Goal: Task Accomplishment & Management: Complete application form

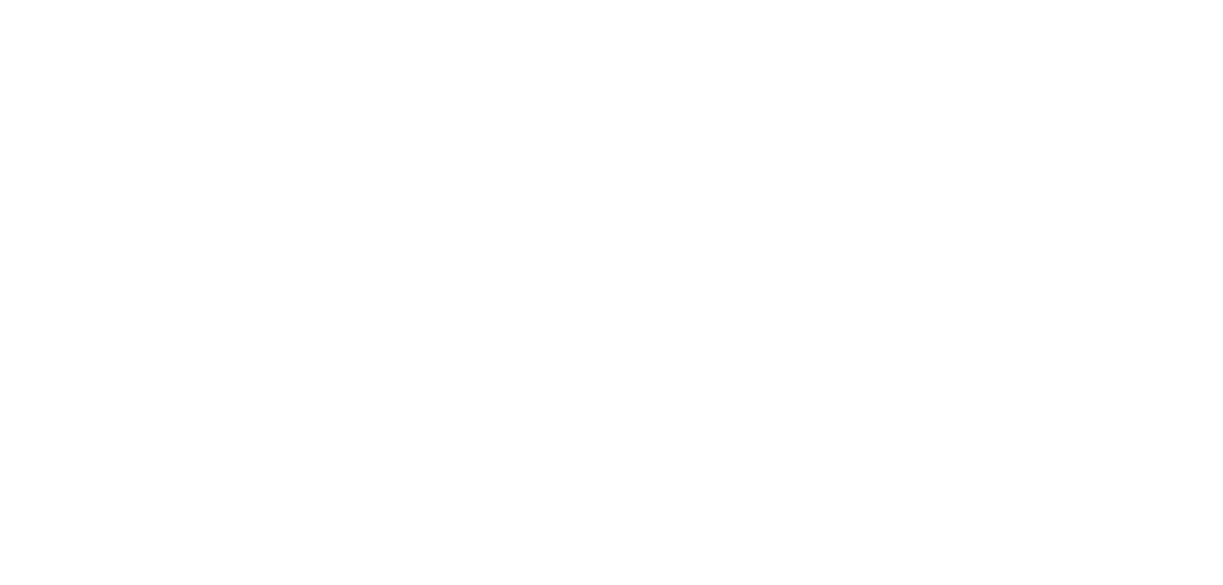
select select "*"
select select "**"
select select "****"
select select "*"
select select "**"
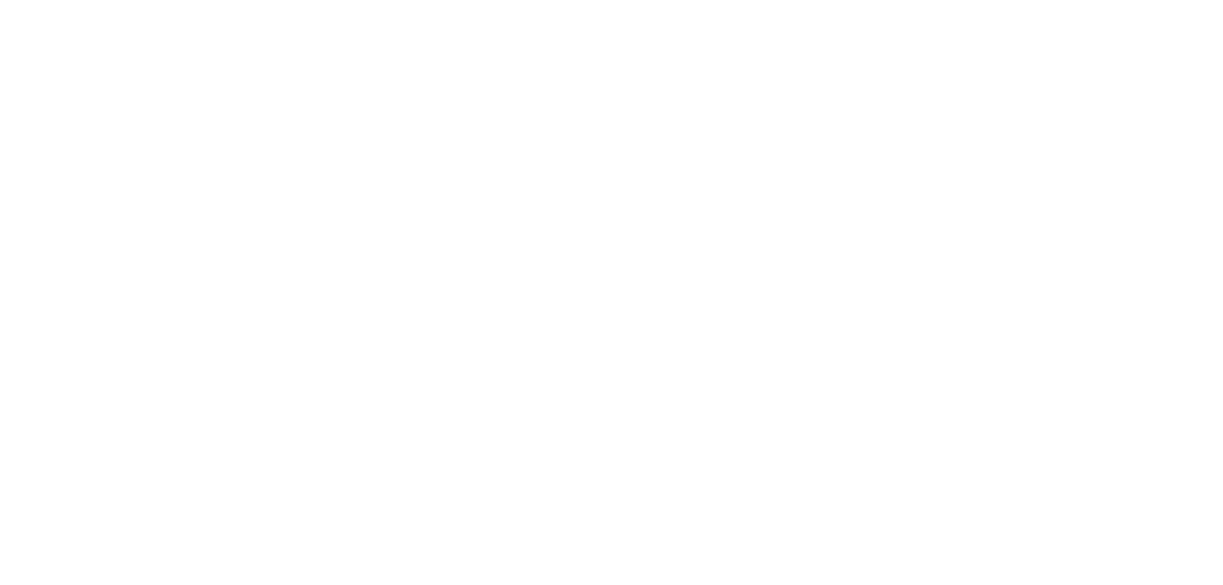
select select "****"
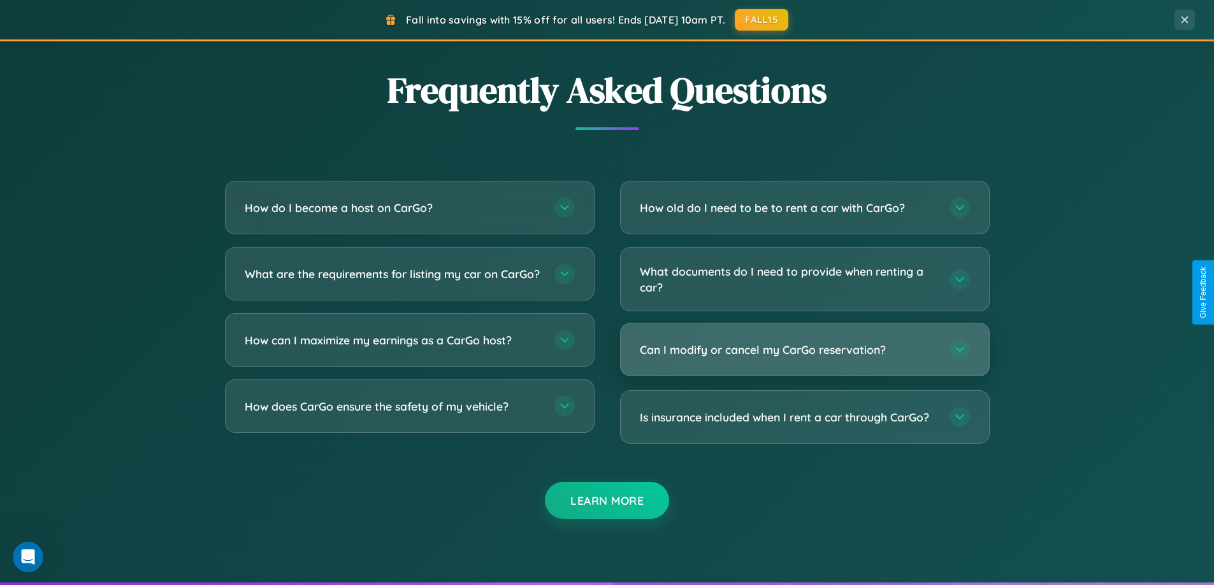
click at [804, 351] on h3 "Can I modify or cancel my CarGo reservation?" at bounding box center [788, 350] width 297 height 16
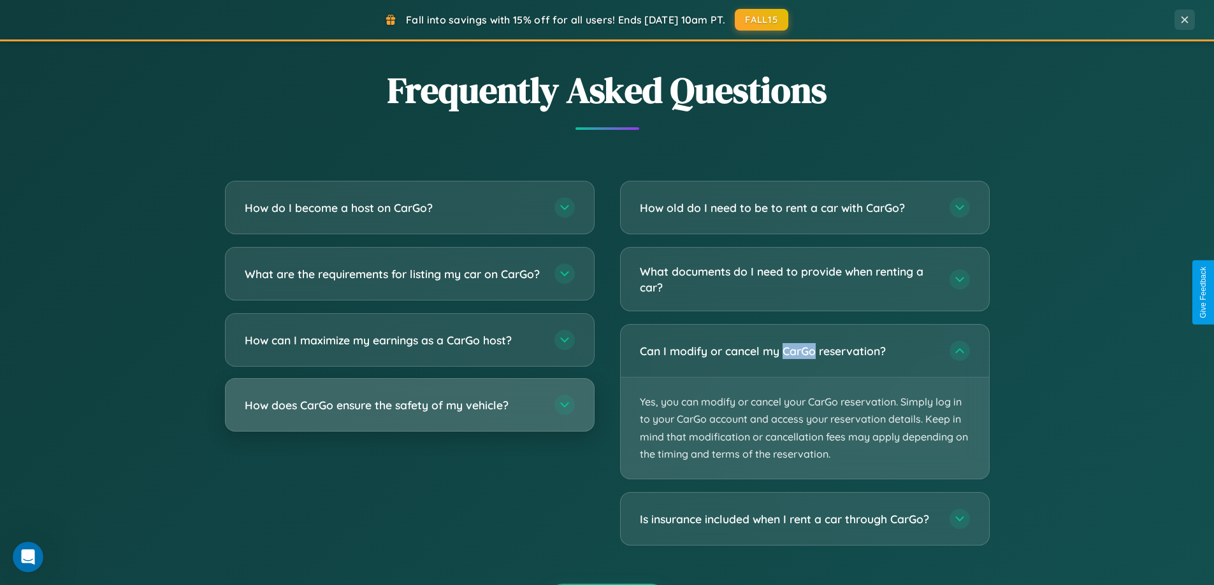
click at [409, 413] on h3 "How does CarGo ensure the safety of my vehicle?" at bounding box center [393, 405] width 297 height 16
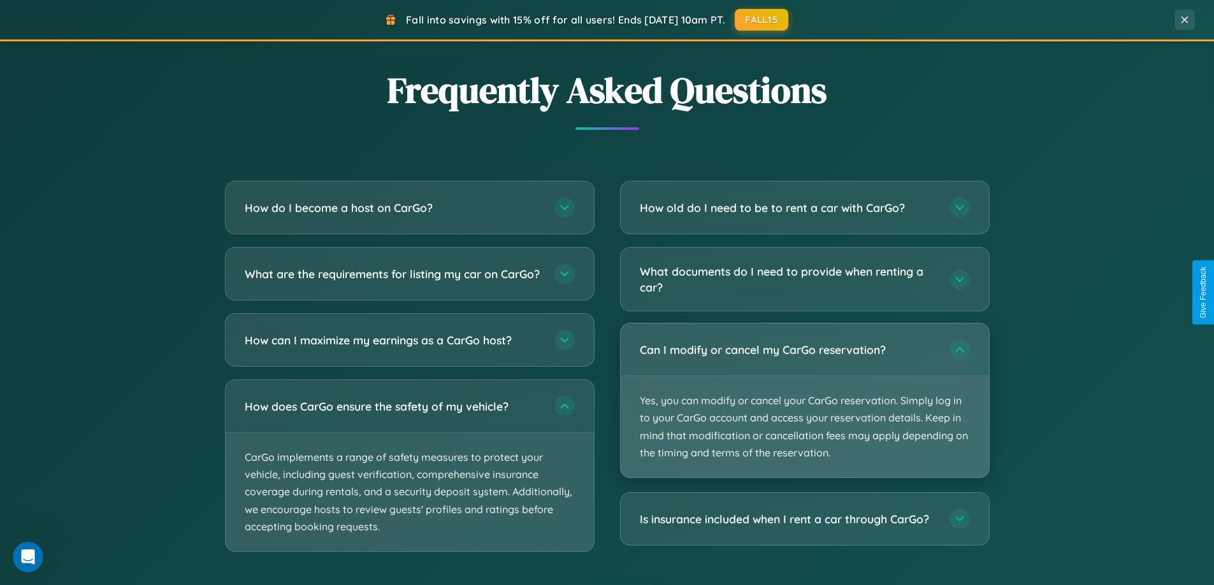
click at [804, 402] on p "Yes, you can modify or cancel your CarGo reservation. Simply log in to your Car…" at bounding box center [804, 426] width 368 height 101
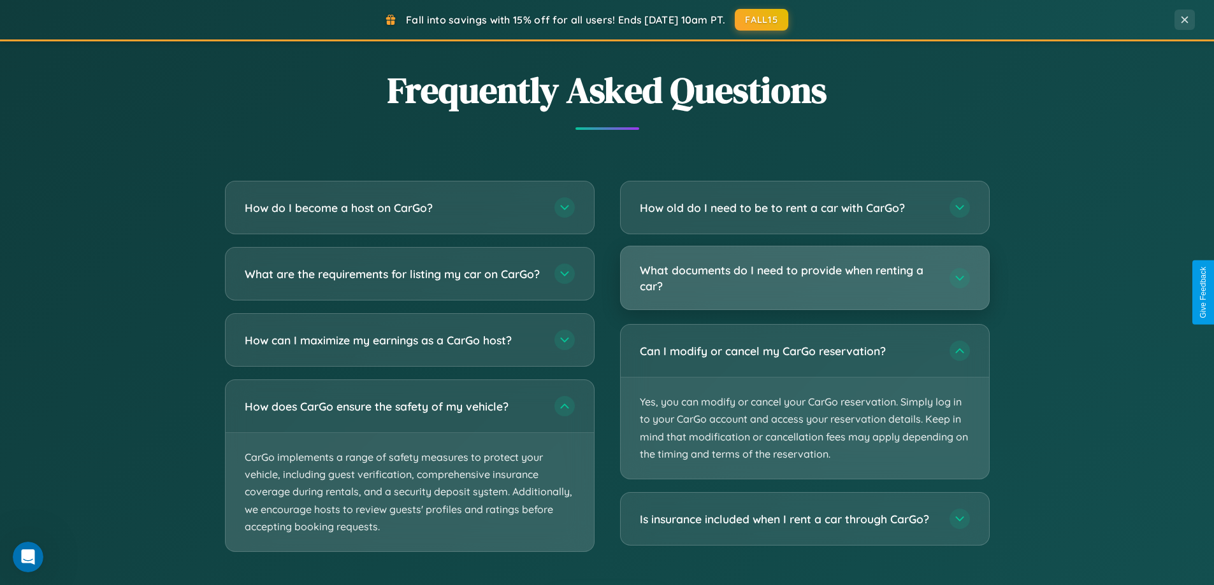
click at [804, 279] on h3 "What documents do I need to provide when renting a car?" at bounding box center [788, 277] width 297 height 31
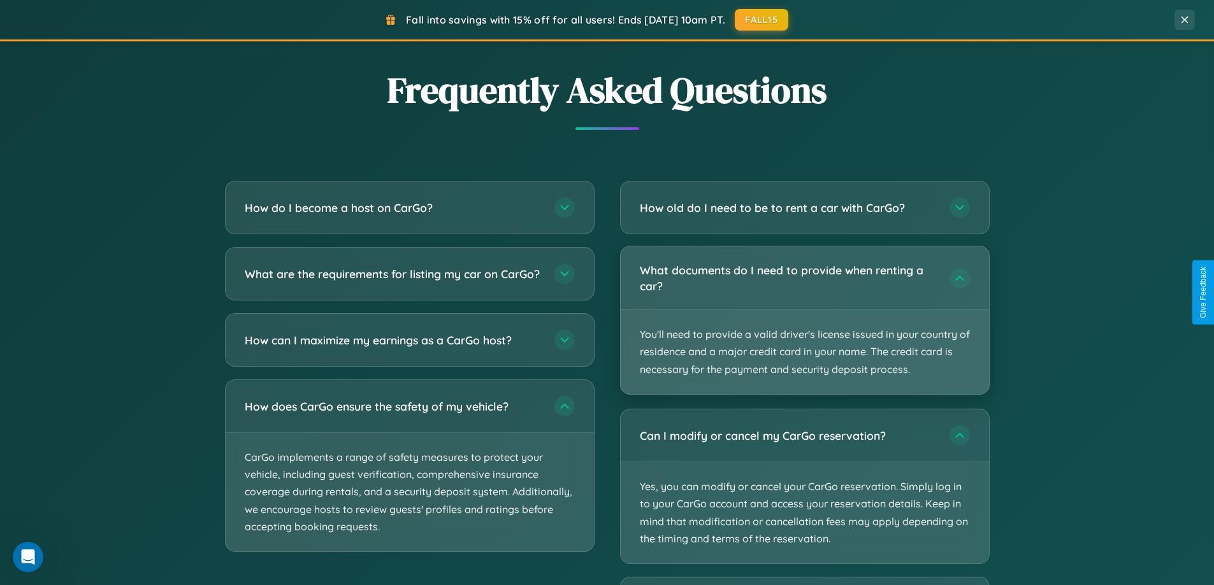
click at [804, 320] on p "You'll need to provide a valid driver's license issued in your country of resid…" at bounding box center [804, 352] width 368 height 84
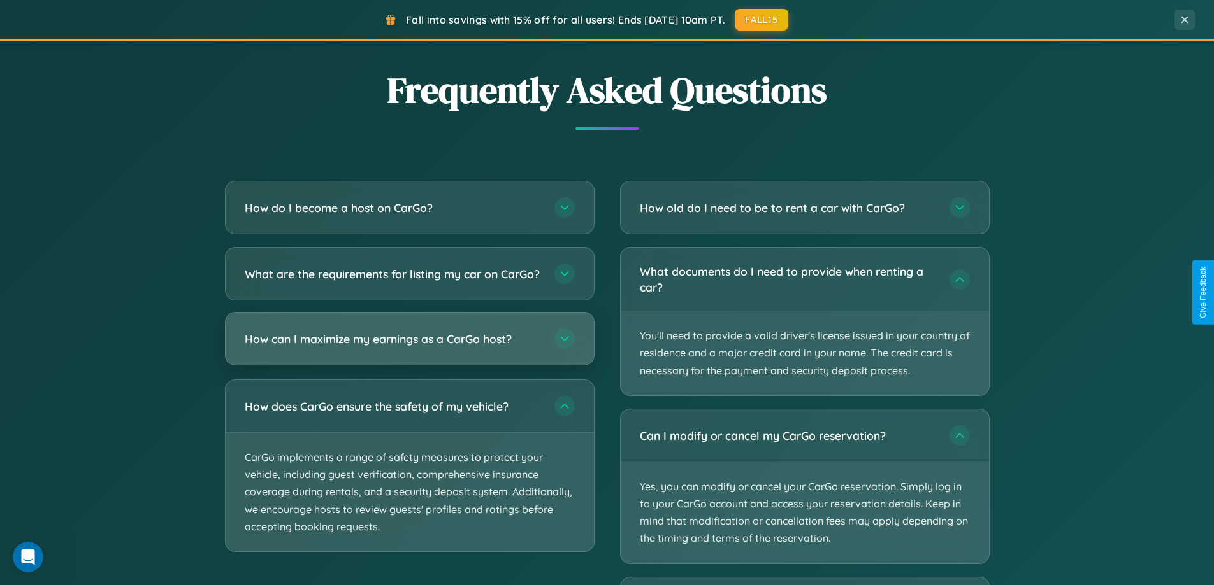
click at [409, 347] on h3 "How can I maximize my earnings as a CarGo host?" at bounding box center [393, 339] width 297 height 16
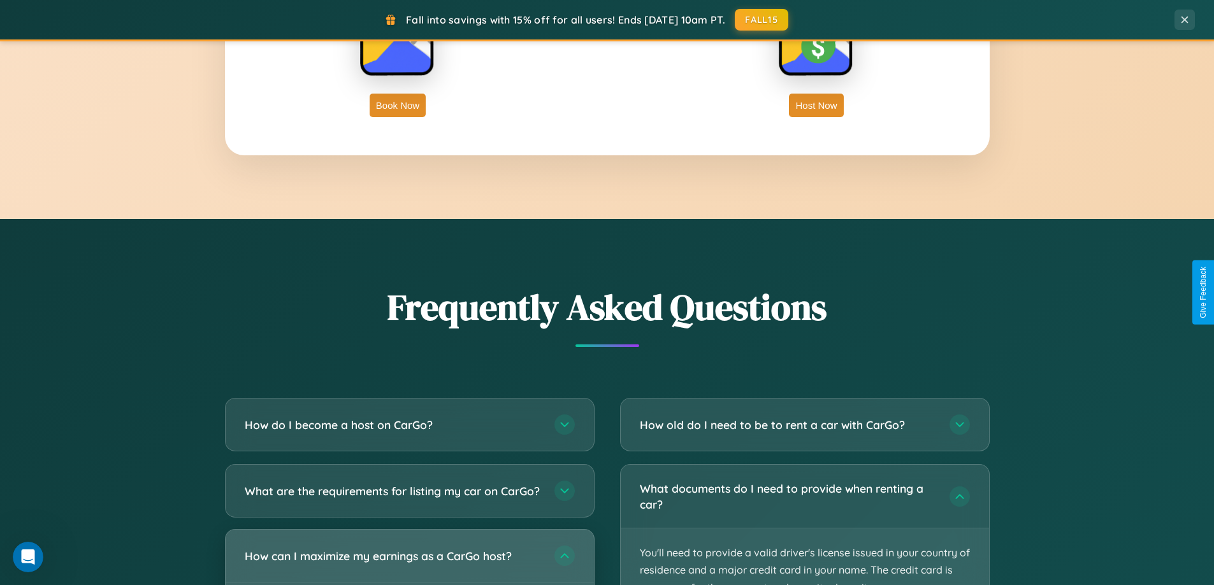
scroll to position [2047, 0]
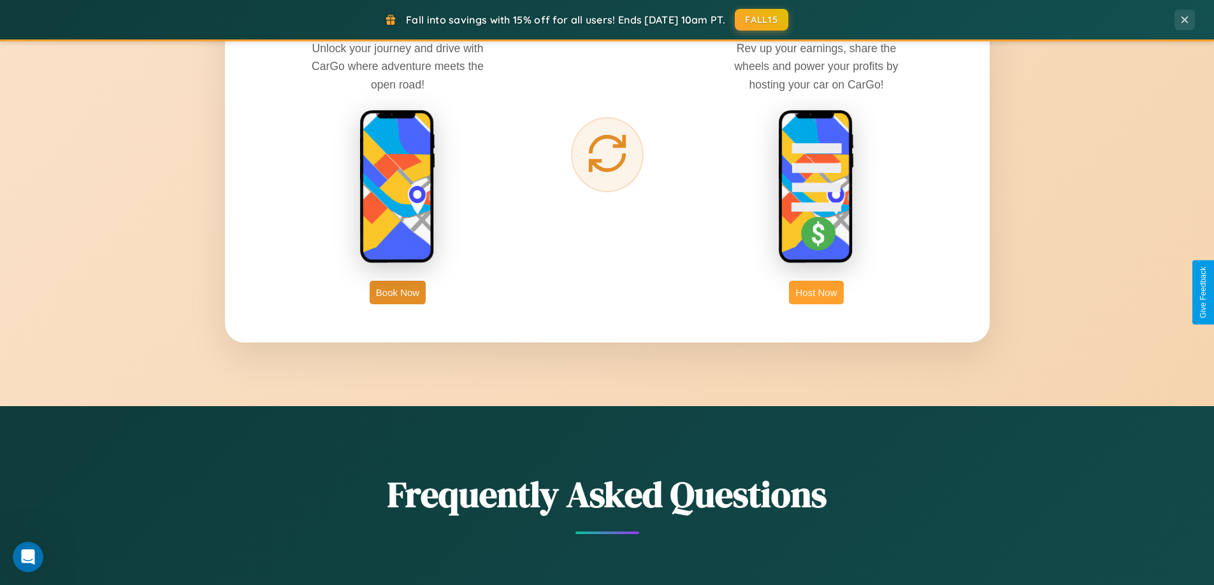
click at [816, 292] on button "Host Now" at bounding box center [816, 293] width 54 height 24
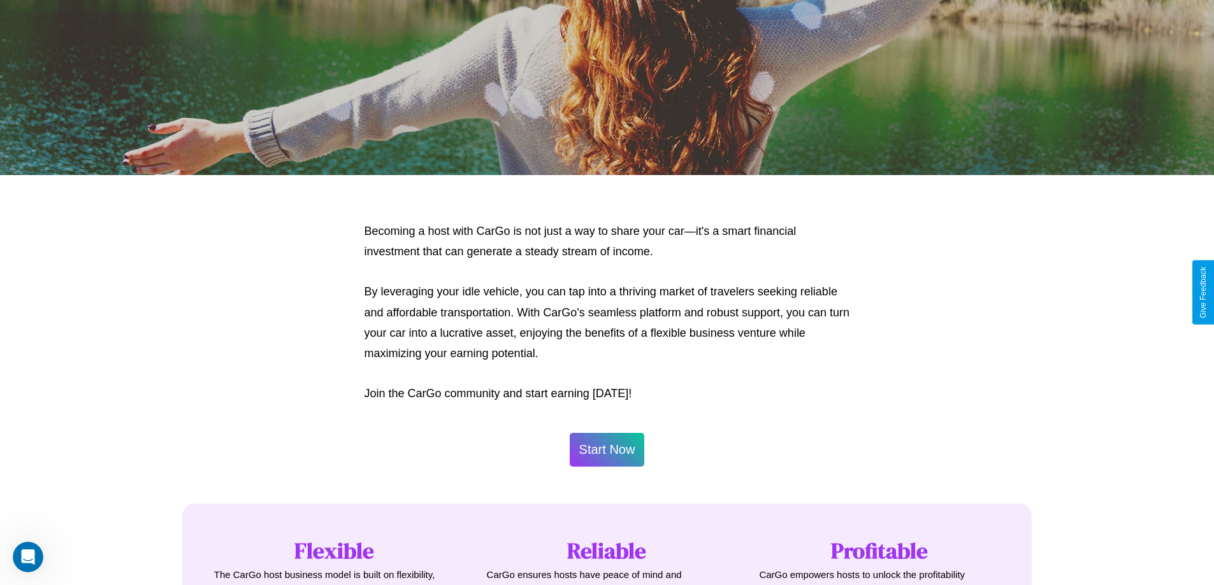
scroll to position [1722, 0]
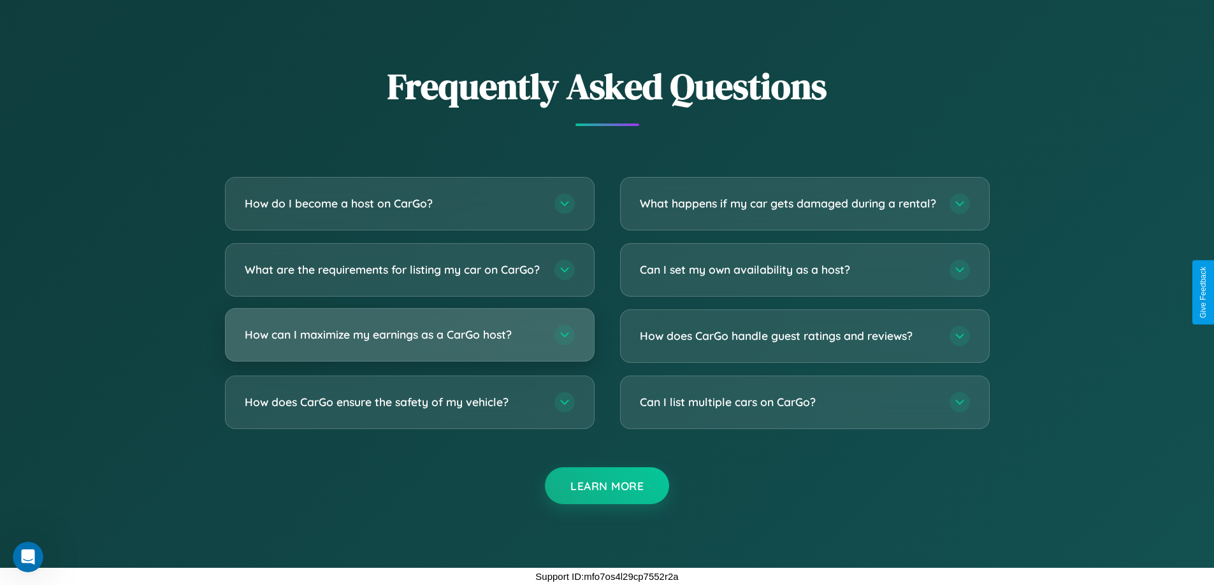
click at [409, 335] on h3 "How can I maximize my earnings as a CarGo host?" at bounding box center [393, 335] width 297 height 16
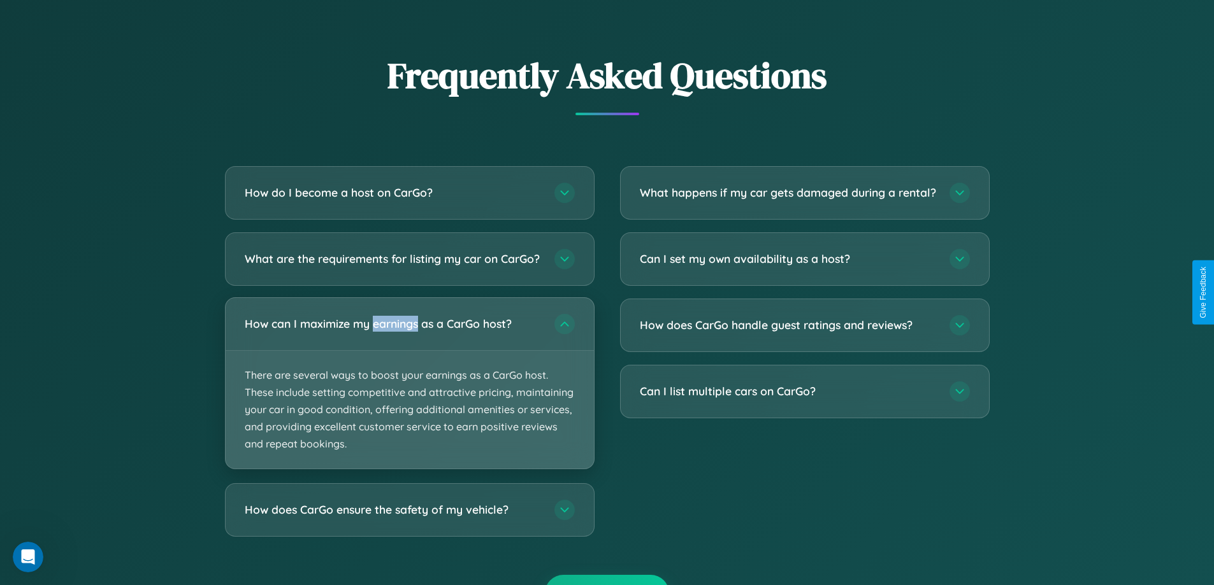
click at [409, 394] on p "There are several ways to boost your earnings as a CarGo host. These include se…" at bounding box center [410, 410] width 368 height 118
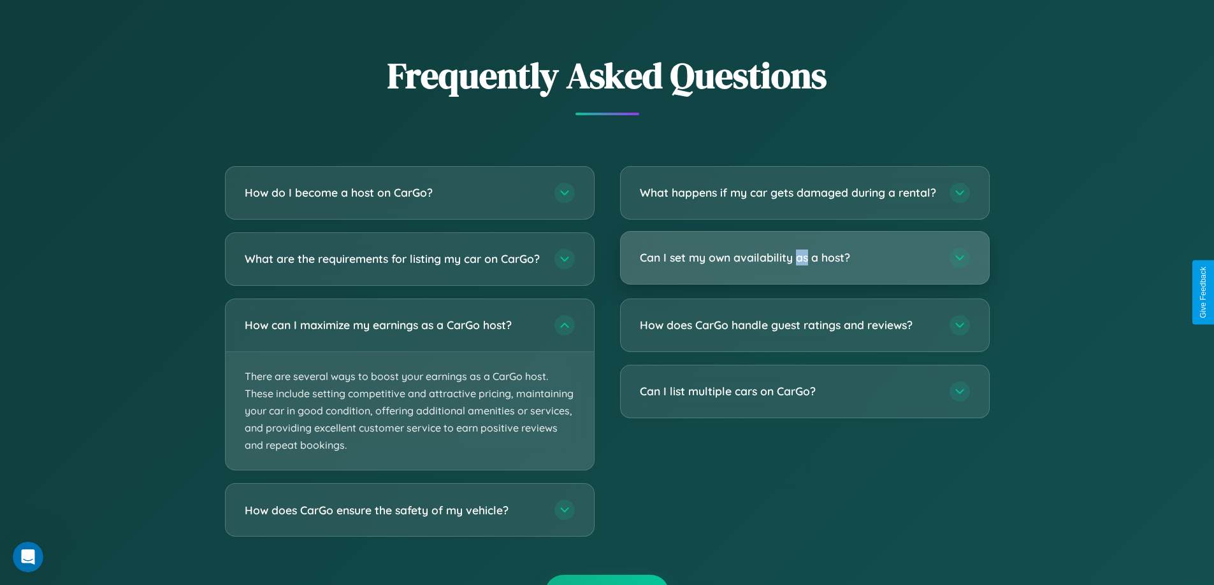
click at [804, 266] on h3 "Can I set my own availability as a host?" at bounding box center [788, 258] width 297 height 16
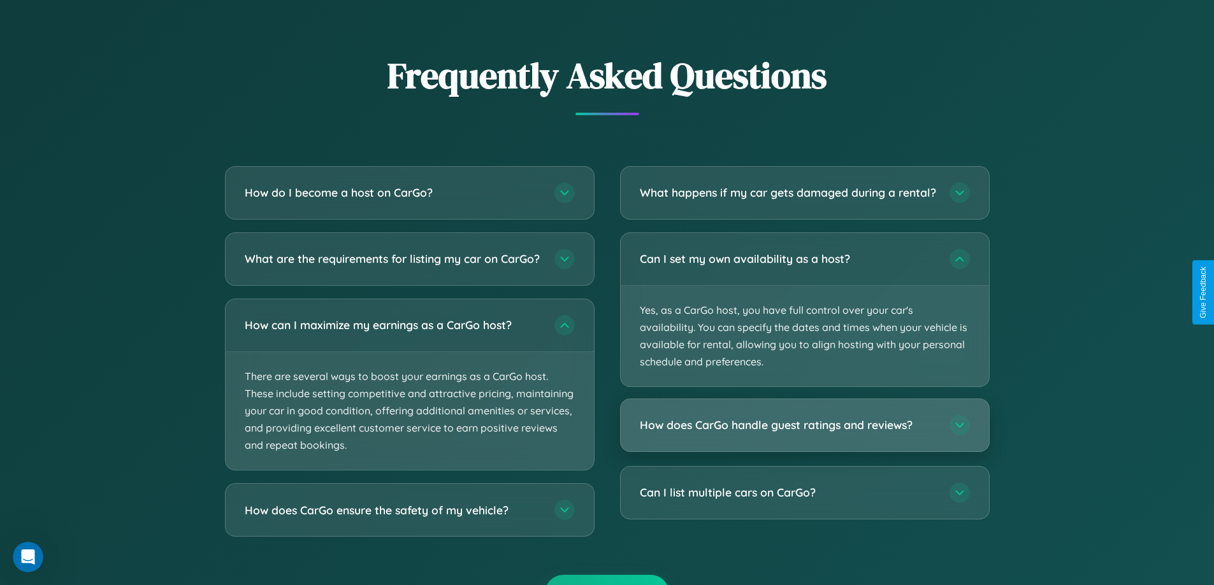
click at [804, 434] on h3 "How does CarGo handle guest ratings and reviews?" at bounding box center [788, 426] width 297 height 16
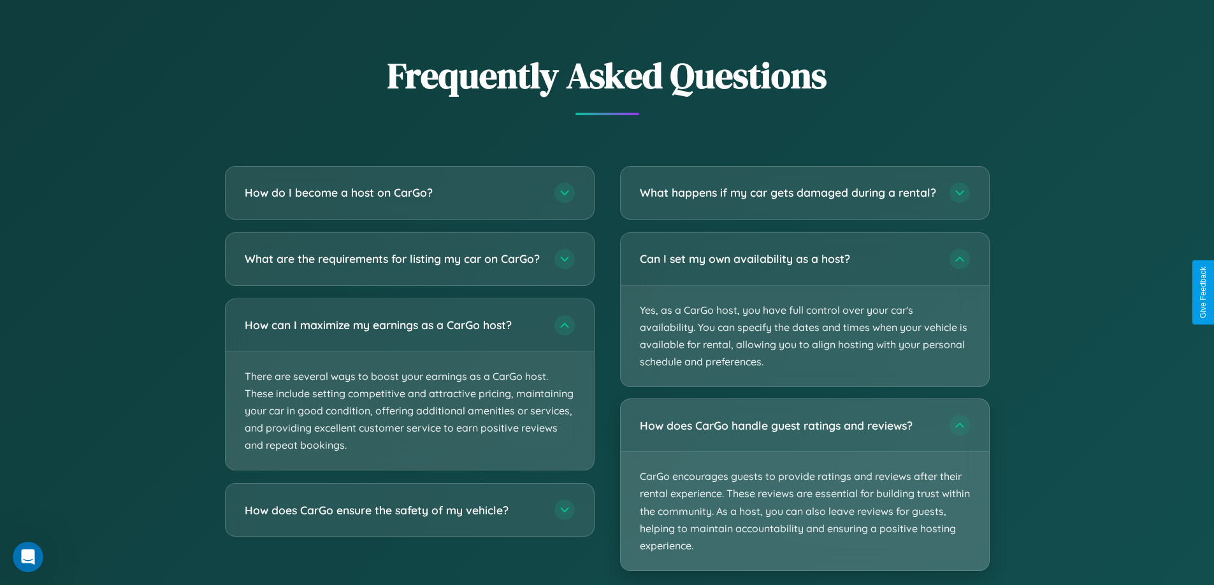
click at [804, 496] on p "CarGo encourages guests to provide ratings and reviews after their rental exper…" at bounding box center [804, 511] width 368 height 118
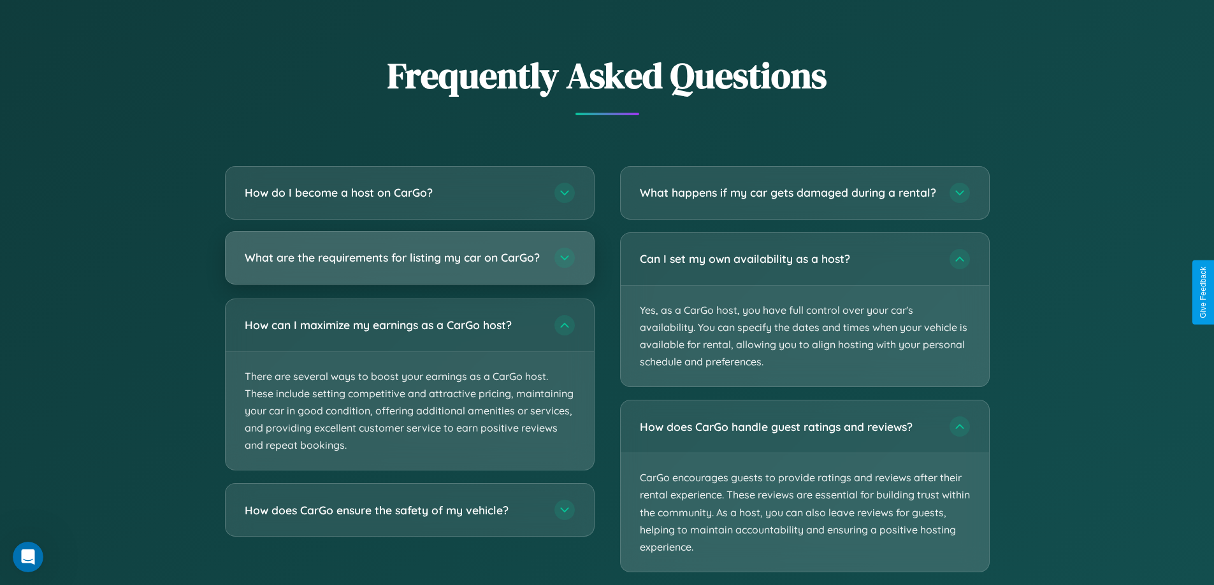
click at [409, 264] on h3 "What are the requirements for listing my car on CarGo?" at bounding box center [393, 258] width 297 height 16
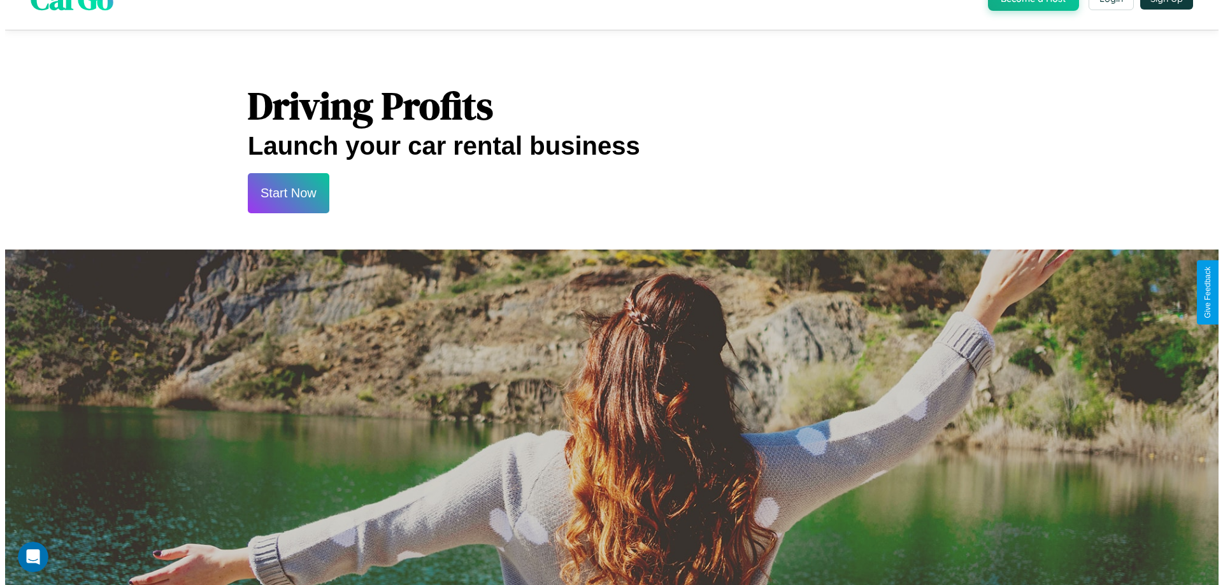
scroll to position [0, 0]
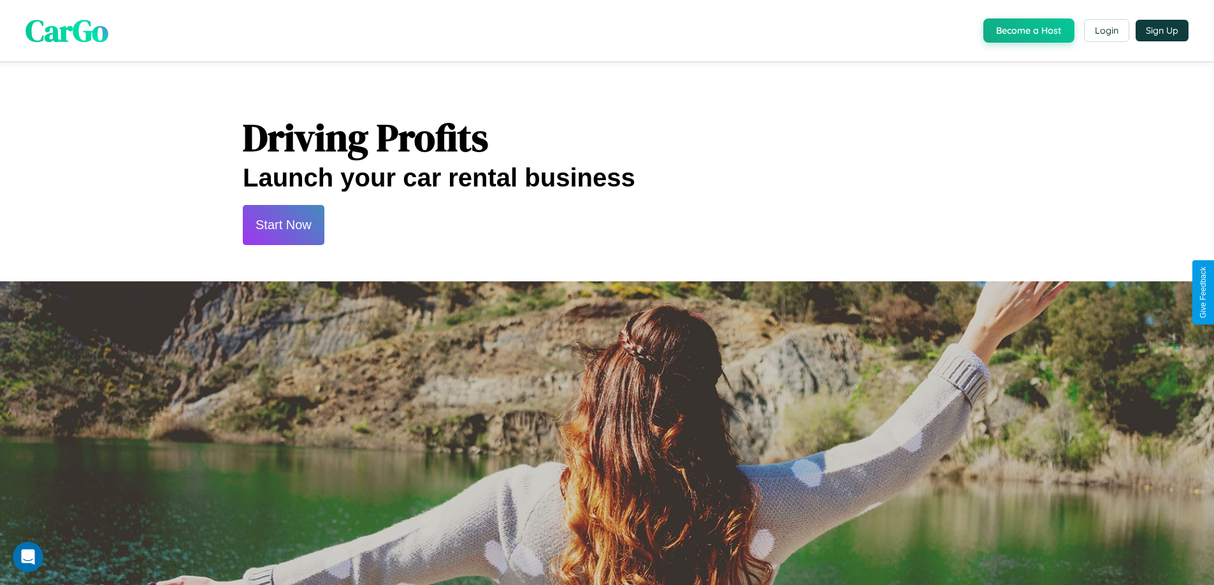
click at [283, 225] on button "Start Now" at bounding box center [284, 225] width 82 height 40
